Goal: Information Seeking & Learning: Learn about a topic

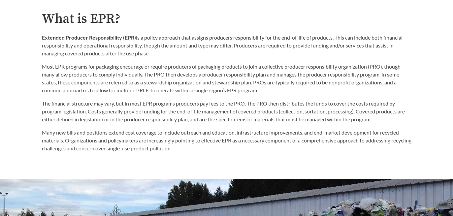
scroll to position [342, 0]
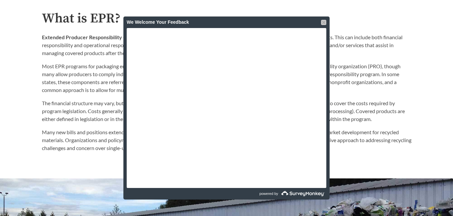
click at [323, 22] on div at bounding box center [323, 22] width 5 height 5
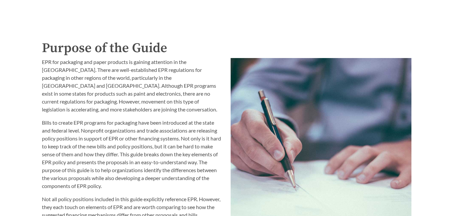
scroll to position [505, 0]
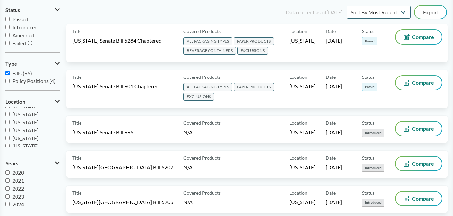
scroll to position [104, 0]
click at [9, 125] on label "[US_STATE]" at bounding box center [32, 126] width 54 height 8
click at [9, 125] on input "[US_STATE]" at bounding box center [7, 125] width 4 height 4
checkbox input "true"
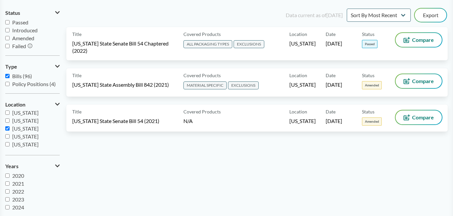
scroll to position [65, 0]
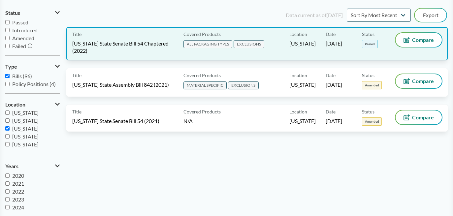
click at [121, 45] on span "[US_STATE] State Senate Bill 54 Chaptered (2022)" at bounding box center [123, 47] width 103 height 15
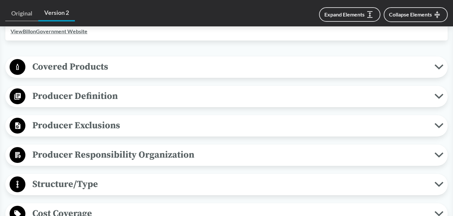
scroll to position [266, 0]
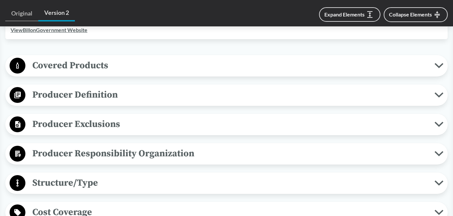
click at [120, 74] on button "Covered Products" at bounding box center [227, 65] width 438 height 17
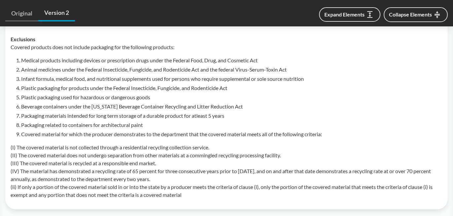
scroll to position [373, 0]
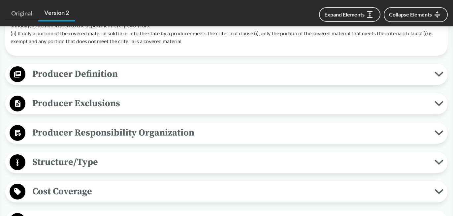
click at [120, 78] on span "Producer Definition" at bounding box center [229, 74] width 409 height 15
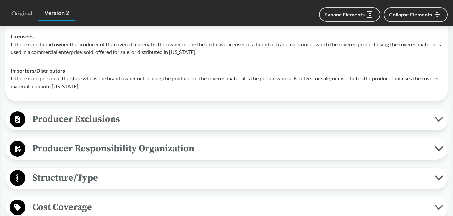
click at [129, 119] on span "Producer Exclusions" at bounding box center [229, 119] width 409 height 15
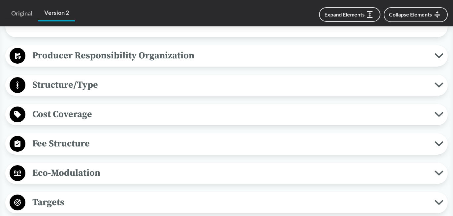
scroll to position [748, 0]
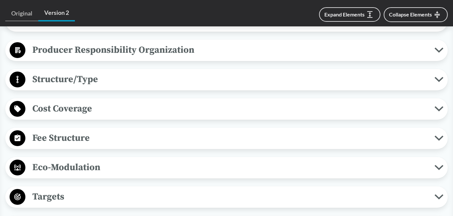
click at [120, 83] on span "Structure/Type" at bounding box center [229, 79] width 409 height 15
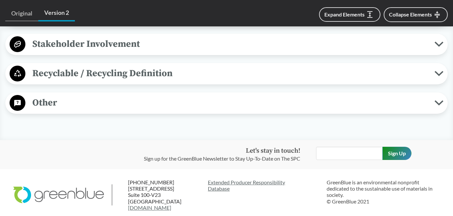
scroll to position [1166, 0]
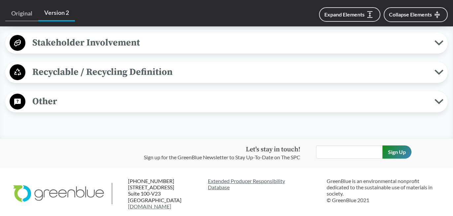
click at [122, 79] on span "Recyclable / Recycling Definition" at bounding box center [229, 72] width 409 height 15
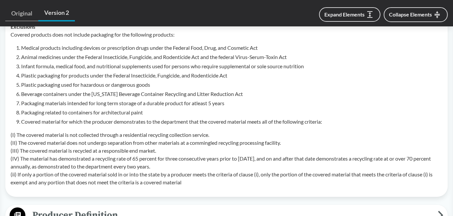
scroll to position [301, 0]
